Goal: Navigation & Orientation: Go to known website

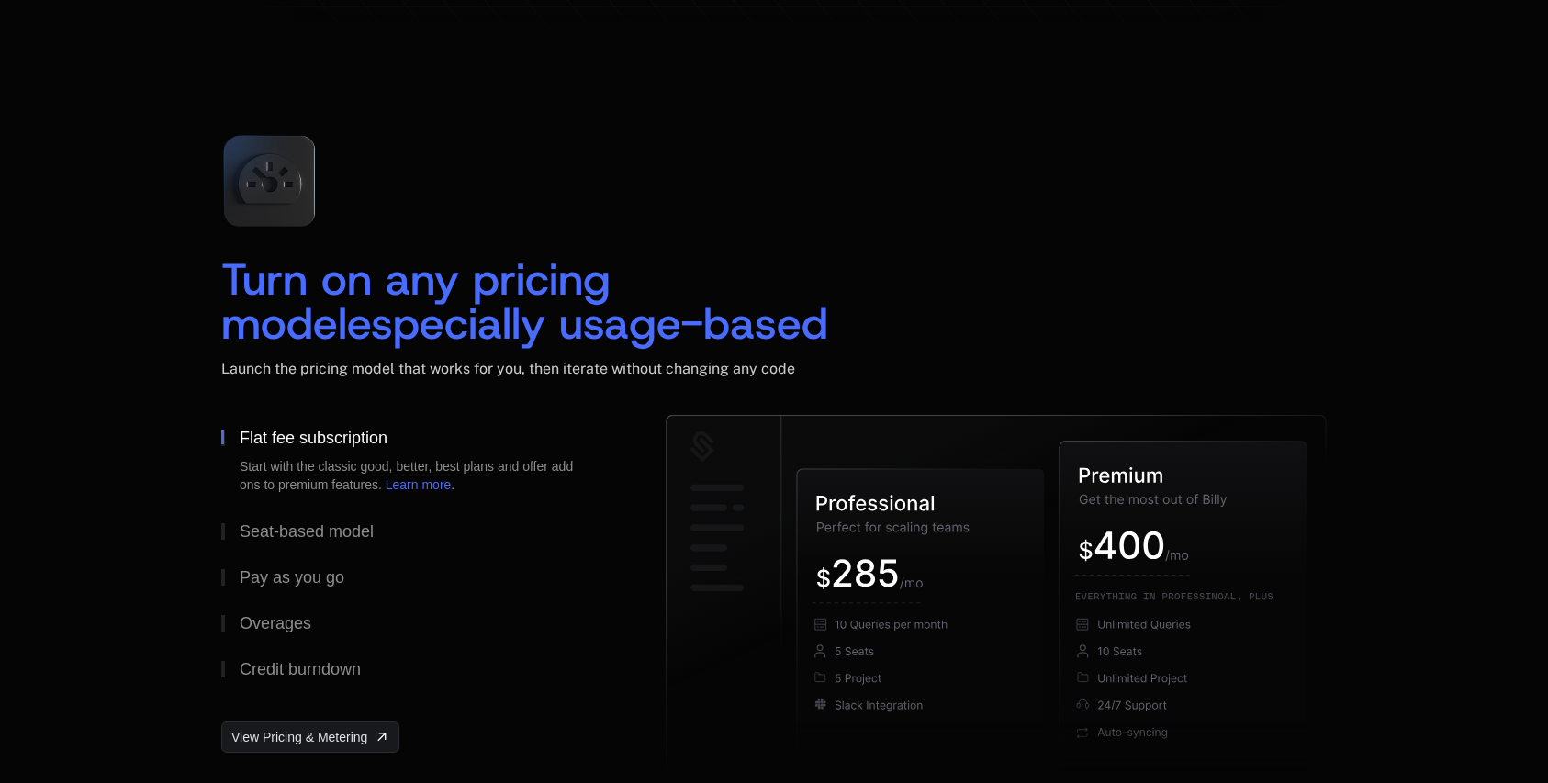
scroll to position [3121, 0]
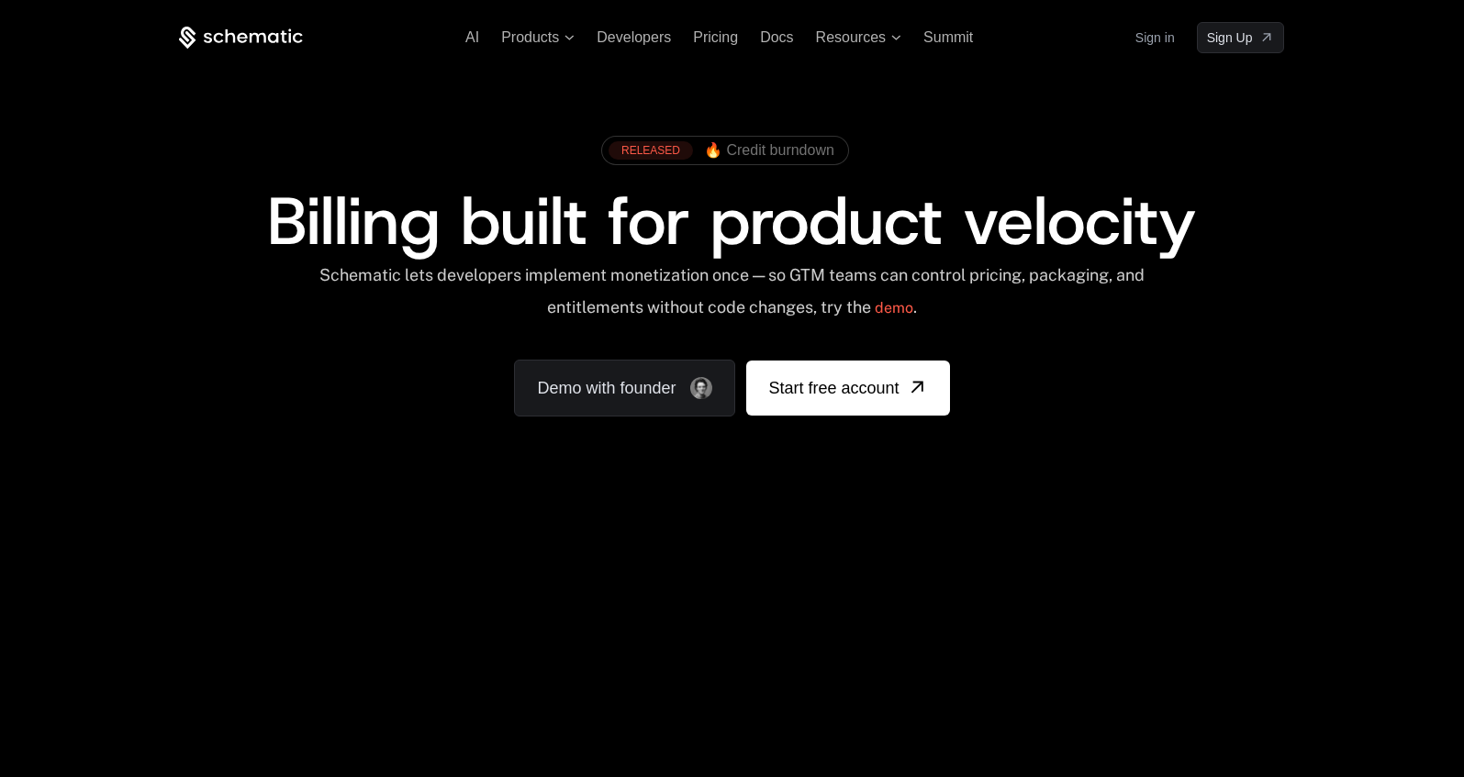
click at [573, 531] on div "AI Products Developers Pricing Docs Resources Summit Sign in Sign Up RELEASED 🔥…" at bounding box center [732, 274] width 1464 height 549
